Goal: Check status: Check status

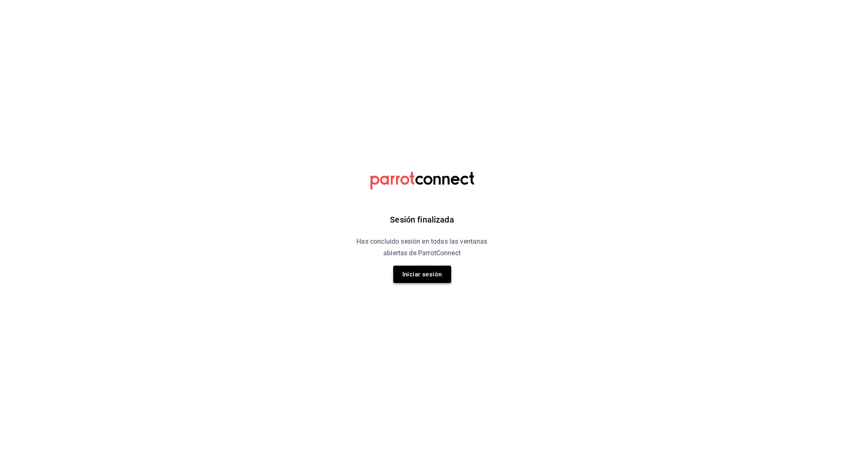
click at [425, 273] on button "Iniciar sesión" at bounding box center [422, 273] width 58 height 17
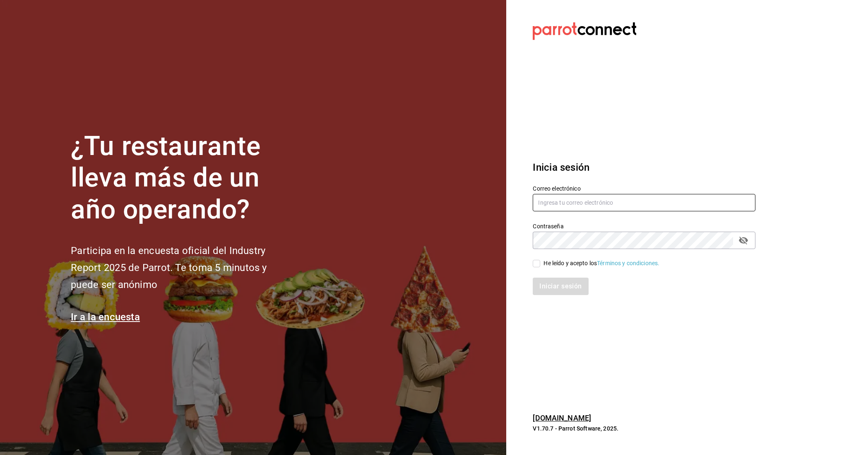
click at [614, 199] on input "text" at bounding box center [644, 202] width 223 height 17
type input "[EMAIL_ADDRESS][DOMAIN_NAME]"
click at [538, 263] on input "He leído y acepto los Términos y condiciones." at bounding box center [536, 263] width 7 height 7
checkbox input "true"
click at [569, 289] on button "Iniciar sesión" at bounding box center [561, 285] width 56 height 17
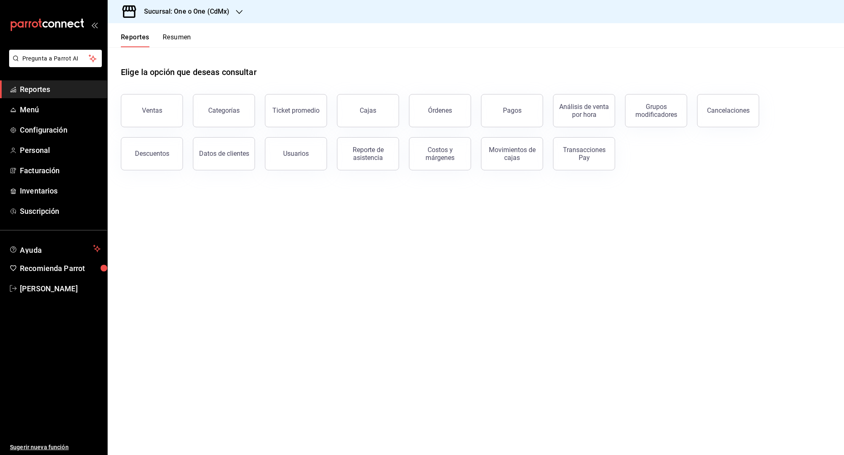
click at [176, 11] on h3 "Sucursal: One o One (CdMx)" at bounding box center [183, 12] width 92 height 10
click at [155, 54] on span "101 Roma Norte (CDMX)" at bounding box center [146, 54] width 65 height 9
click at [359, 106] on link "Cajas" at bounding box center [368, 110] width 62 height 33
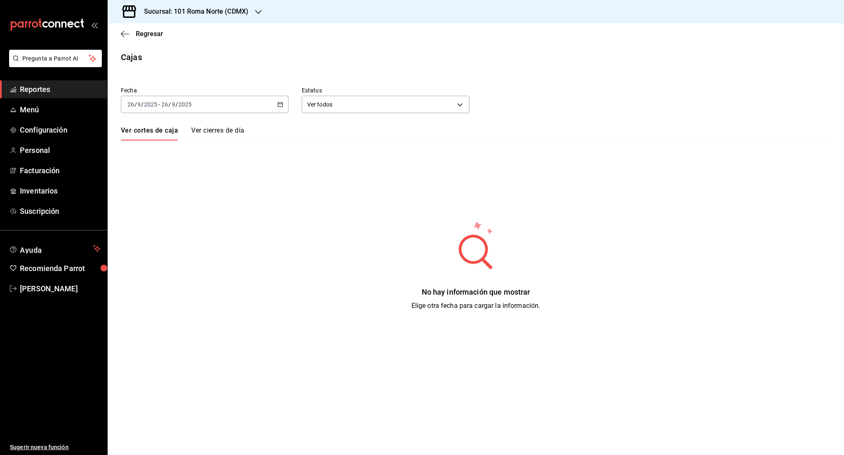
click at [242, 101] on div "[DATE] [DATE] - [DATE] [DATE]" at bounding box center [205, 104] width 168 height 17
click at [160, 221] on span "Rango de fechas" at bounding box center [160, 222] width 64 height 9
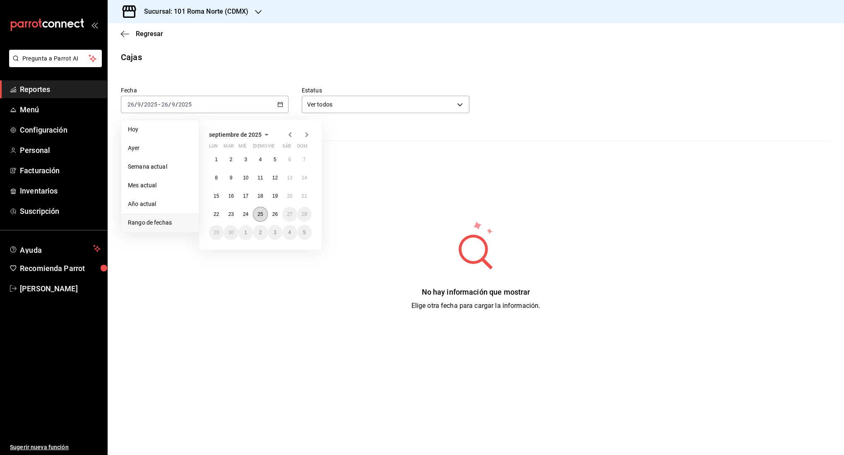
click at [258, 213] on abbr "25" at bounding box center [260, 214] width 5 height 6
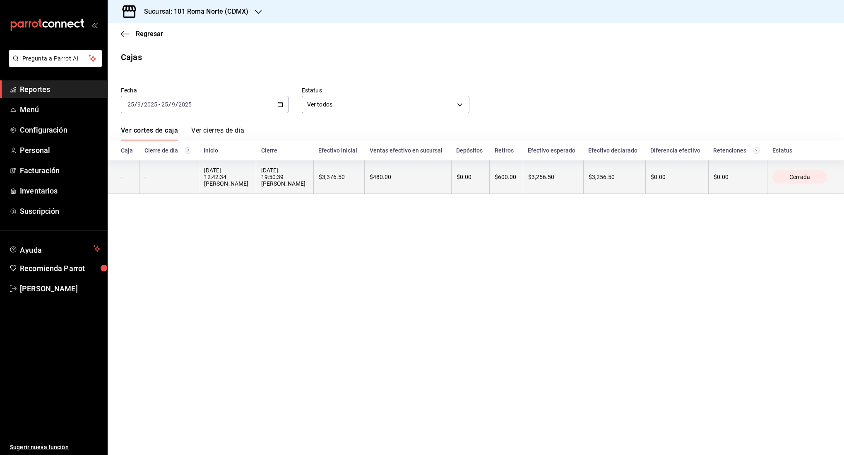
click at [420, 181] on th "$480.00" at bounding box center [408, 177] width 87 height 34
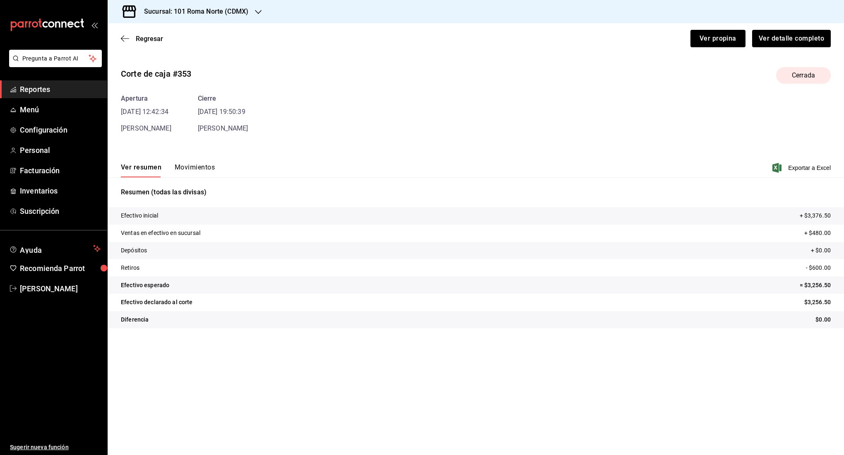
click at [204, 166] on button "Movimientos" at bounding box center [195, 170] width 40 height 14
